Goal: Information Seeking & Learning: Learn about a topic

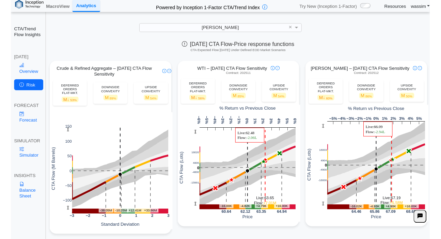
scroll to position [175, 0]
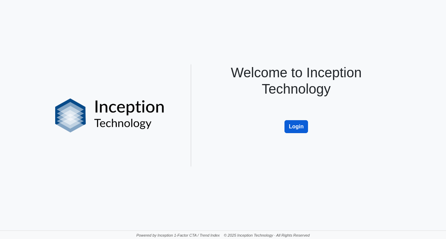
click at [302, 127] on button "Login" at bounding box center [296, 126] width 24 height 13
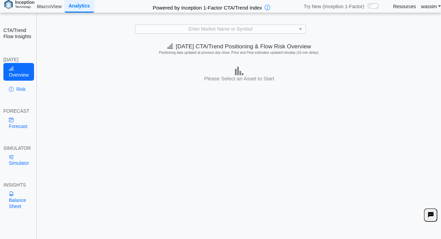
scroll to position [0, 0]
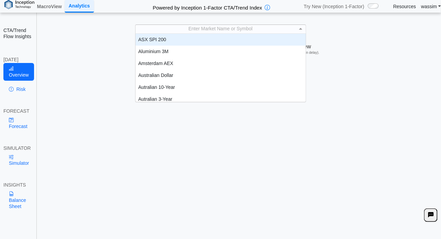
click at [226, 28] on div "Enter Market Name or Symbol" at bounding box center [220, 29] width 170 height 9
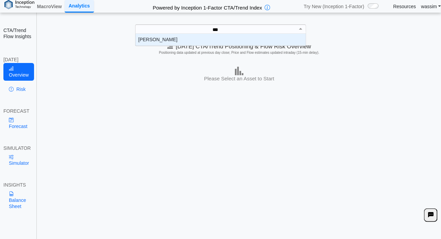
scroll to position [7, 165]
type input "*****"
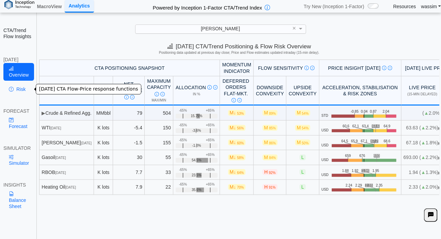
click at [26, 87] on link "Risk" at bounding box center [18, 89] width 31 height 12
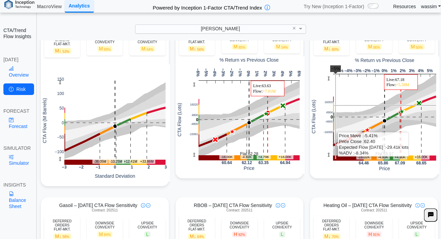
scroll to position [53, 0]
